Goal: Task Accomplishment & Management: Manage account settings

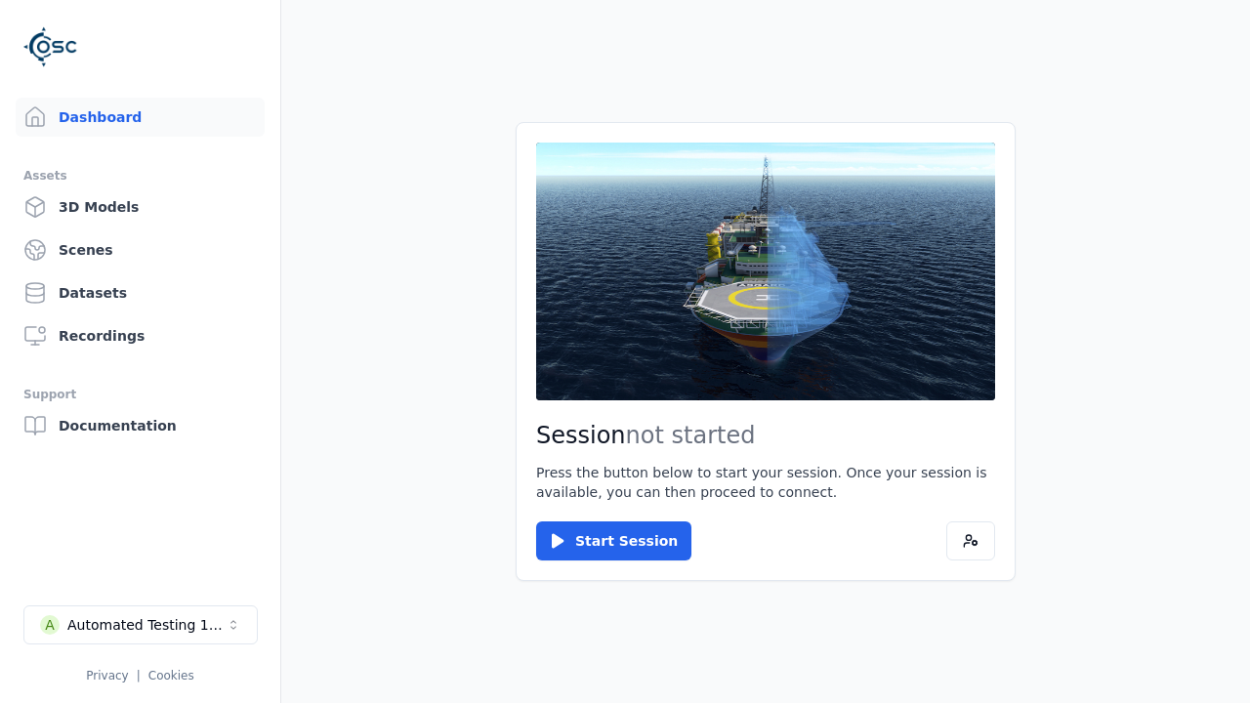
click at [140, 207] on link "3D Models" at bounding box center [140, 207] width 249 height 39
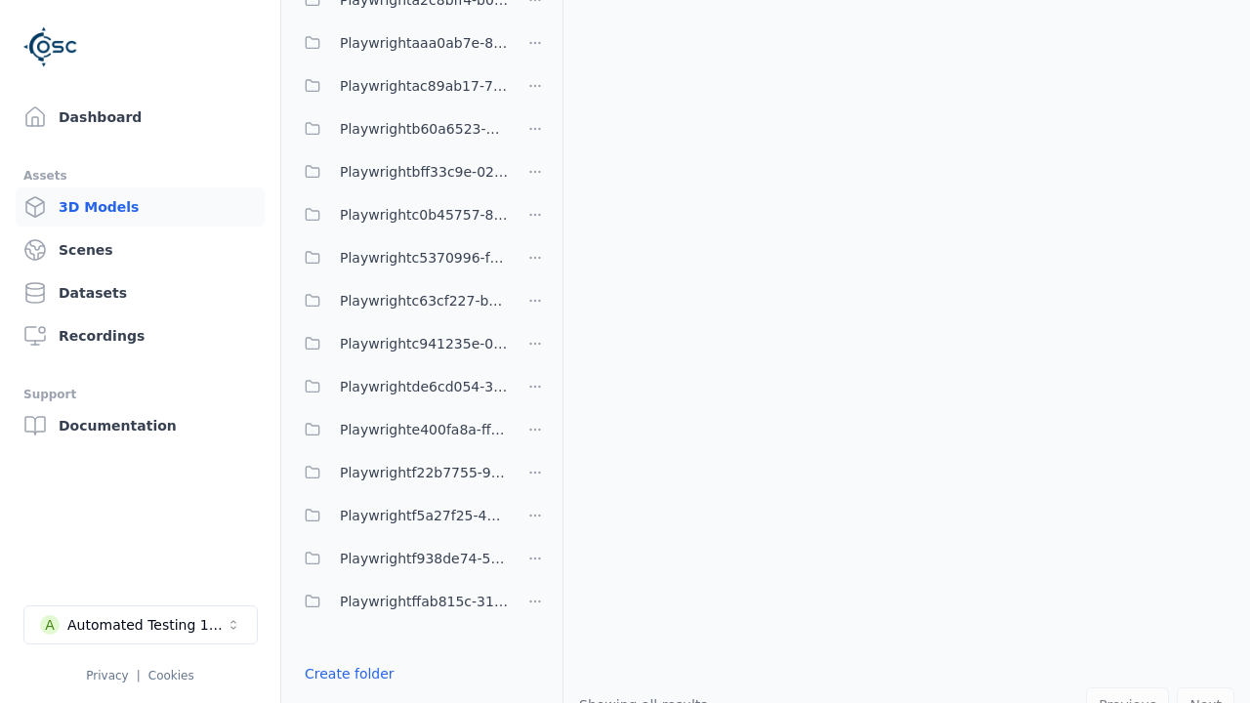
click at [349, 674] on link "Create folder" at bounding box center [350, 674] width 90 height 20
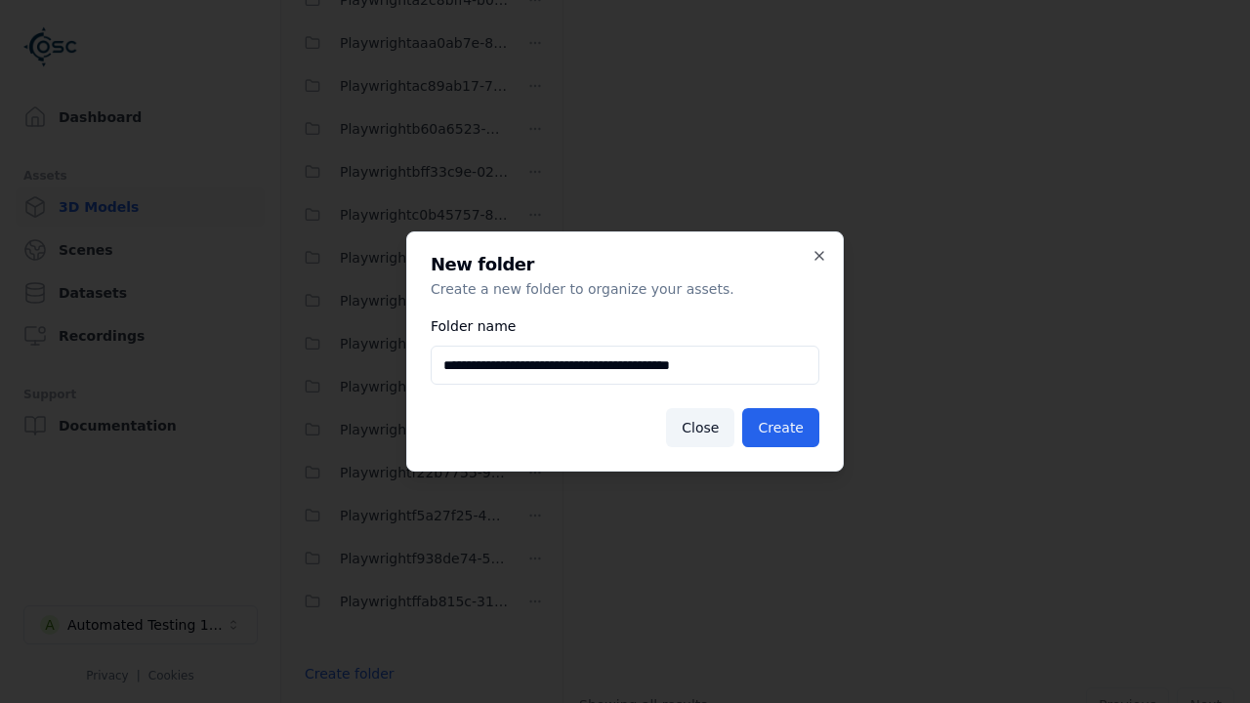
type input "**********"
click at [780, 428] on button "Create" at bounding box center [780, 427] width 77 height 39
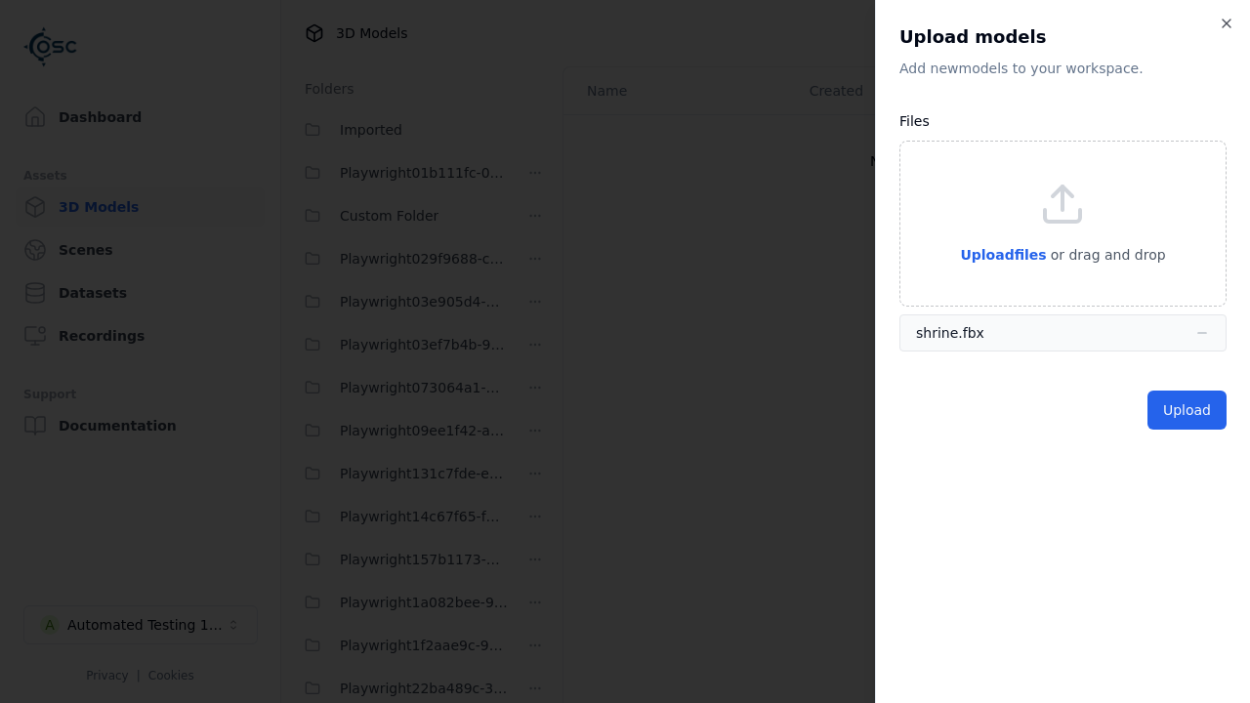
click at [1187, 410] on button "Upload" at bounding box center [1187, 410] width 79 height 39
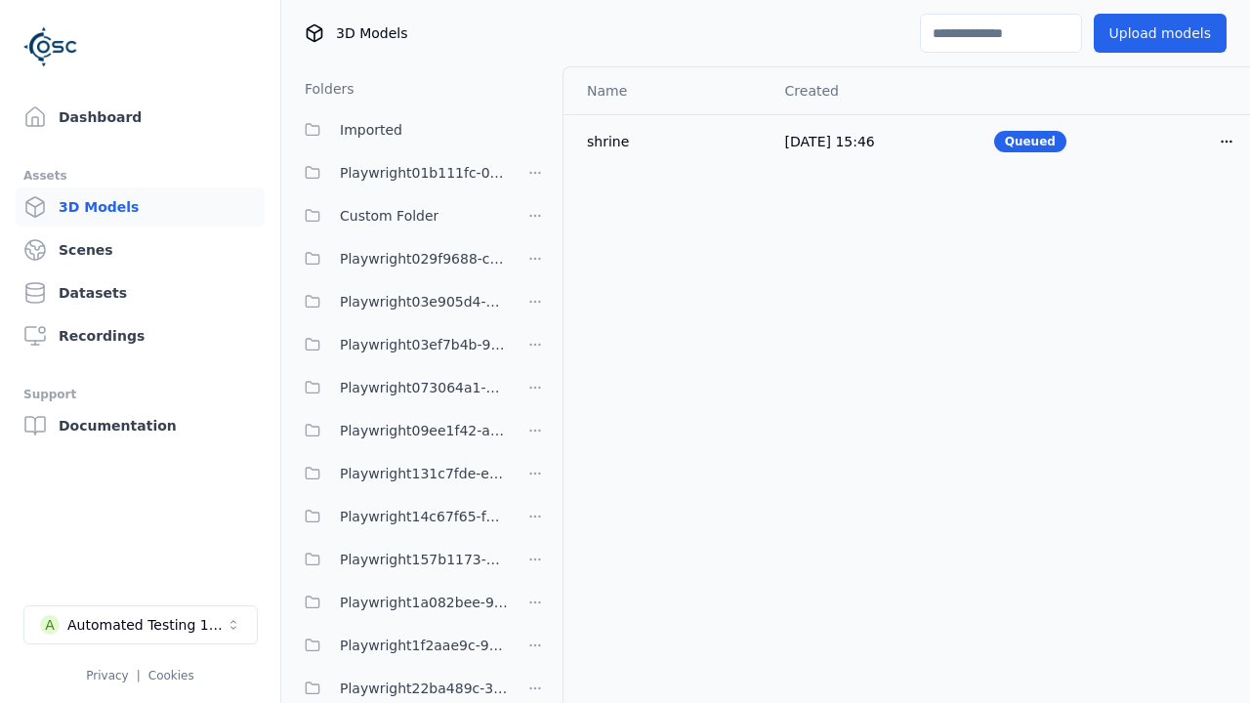
click at [1227, 141] on html "Support Dashboard Assets 3D Models Scenes Datasets Recordings Support Documenta…" at bounding box center [625, 351] width 1250 height 703
click at [1184, 217] on div "Delete" at bounding box center [1183, 216] width 115 height 31
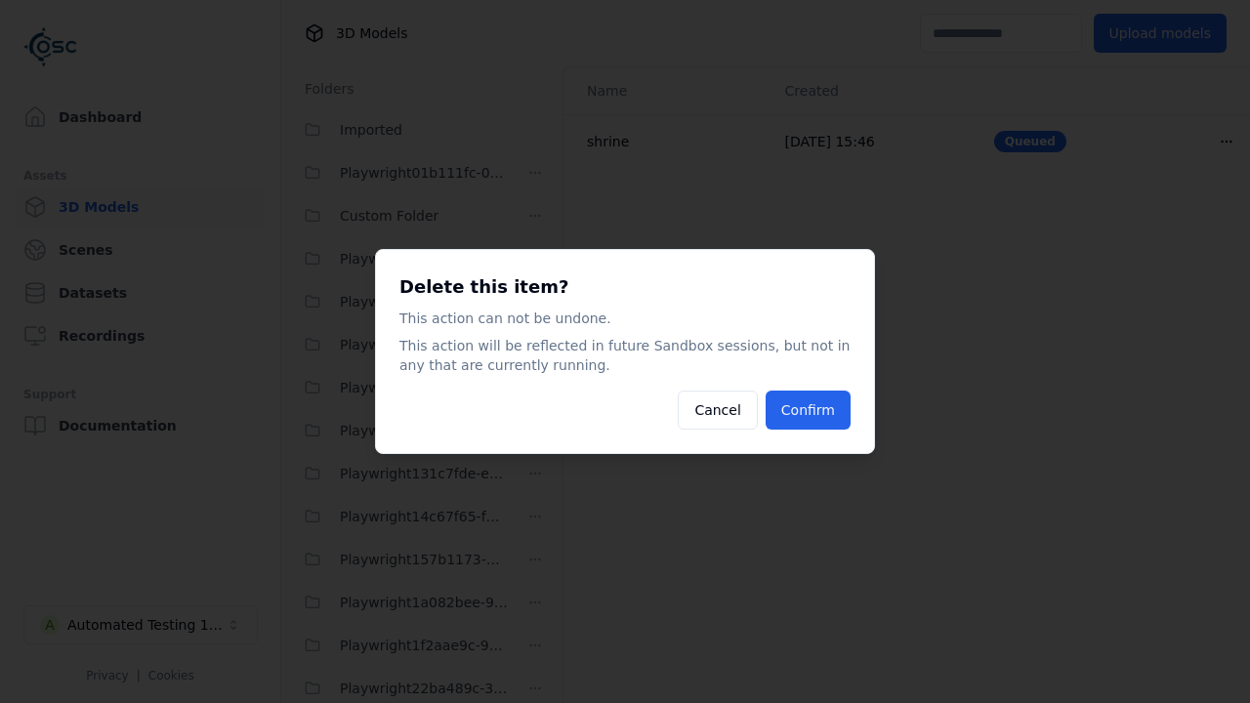
click at [808, 410] on button "Confirm" at bounding box center [808, 410] width 85 height 39
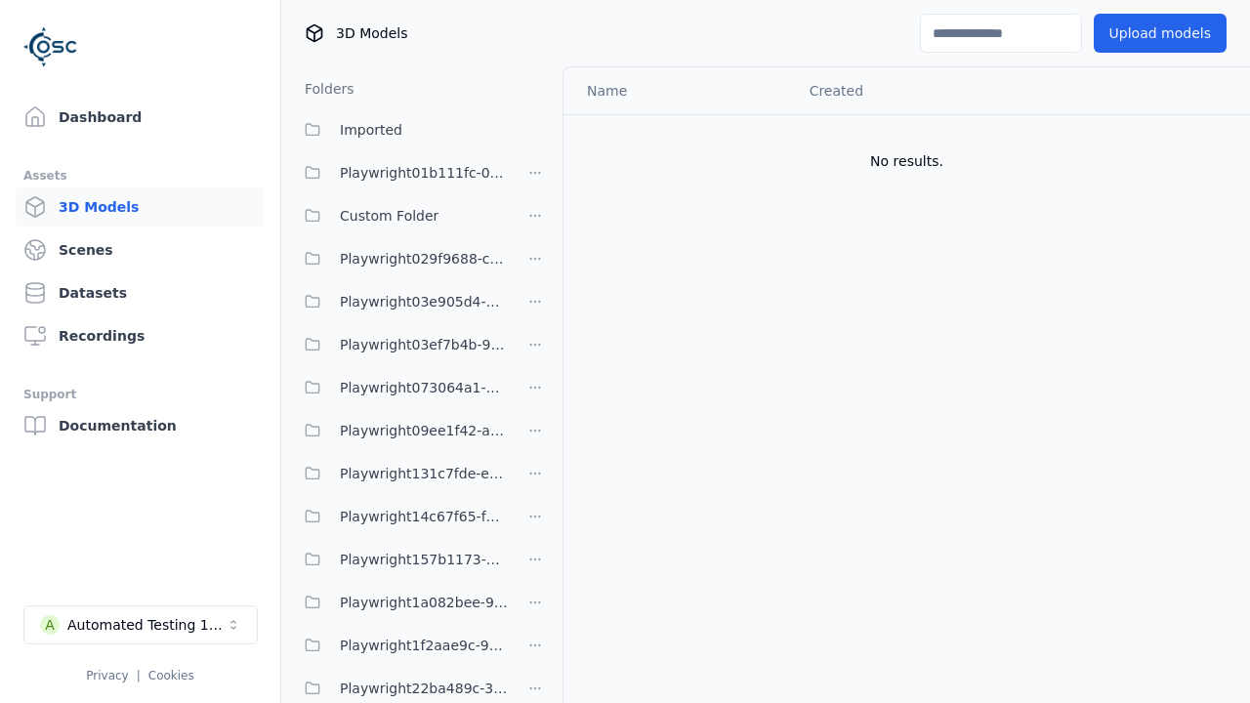
click at [535, 352] on html "Support Dashboard Assets 3D Models Scenes Datasets Recordings Support Documenta…" at bounding box center [625, 351] width 1250 height 703
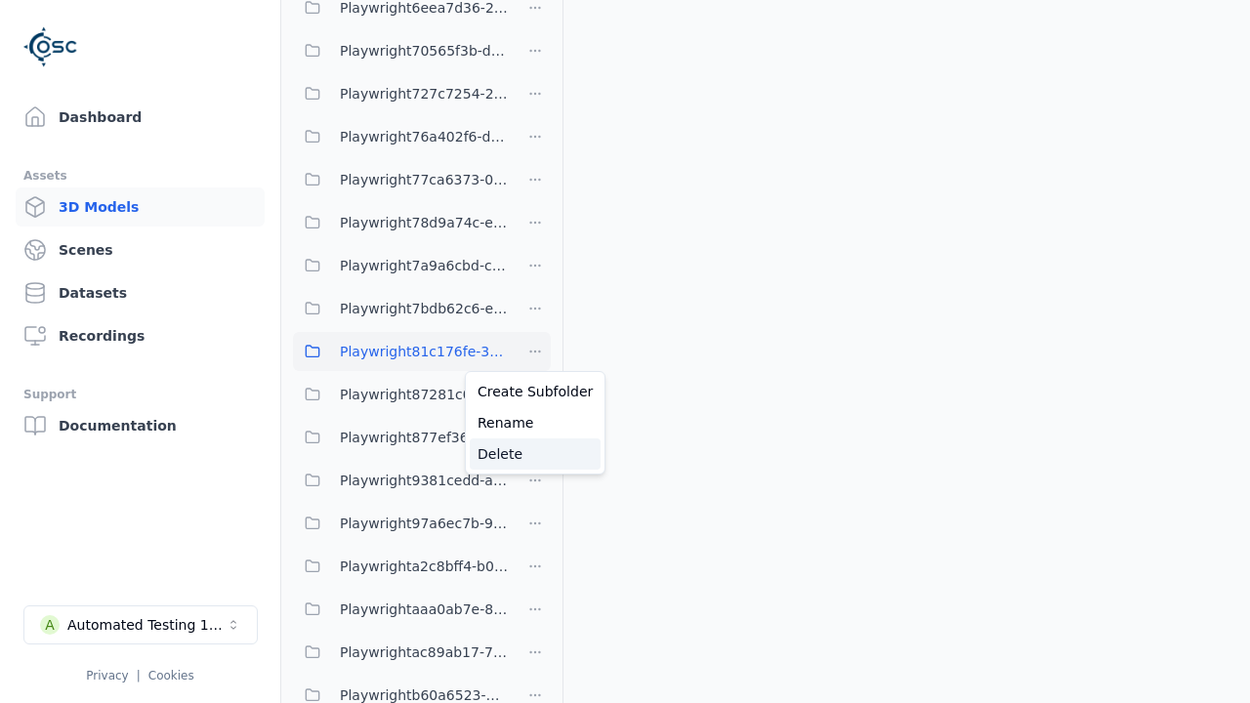
click at [535, 454] on div "Delete" at bounding box center [535, 454] width 131 height 31
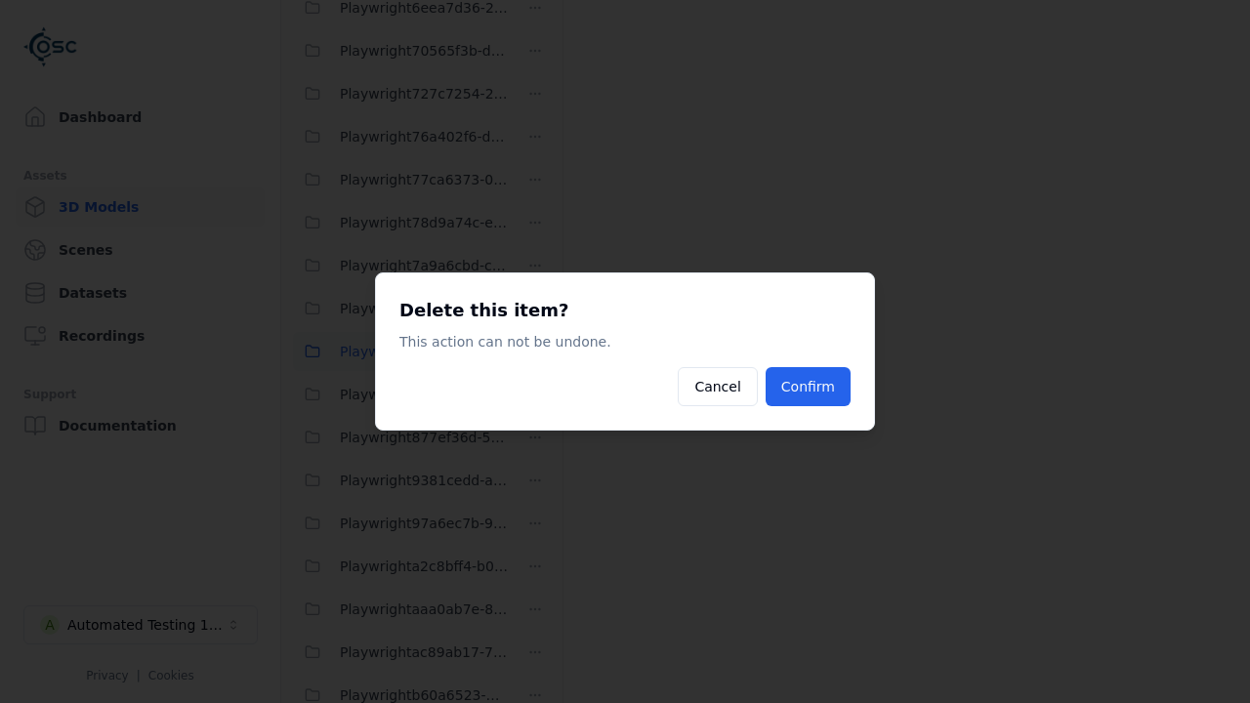
click at [808, 387] on button "Confirm" at bounding box center [808, 386] width 85 height 39
